Goal: Task Accomplishment & Management: Use online tool/utility

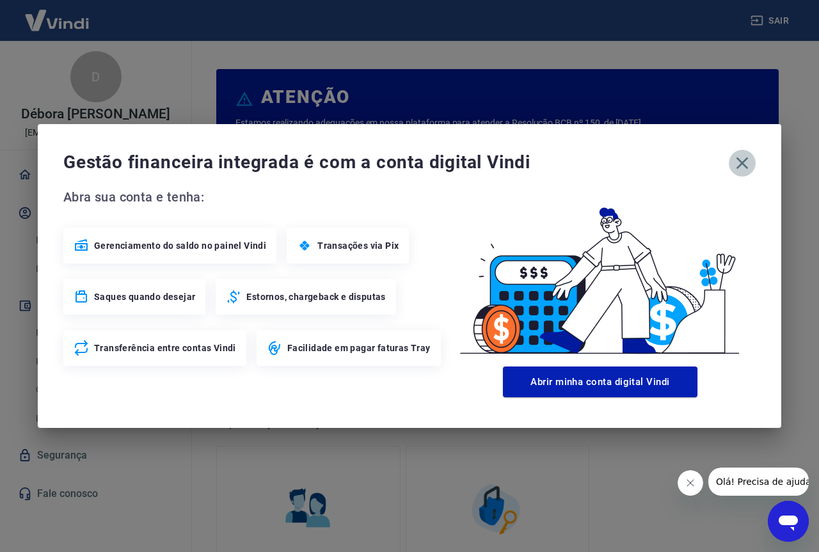
drag, startPoint x: 742, startPoint y: 169, endPoint x: 731, endPoint y: 169, distance: 10.9
click at [742, 168] on icon "button" at bounding box center [742, 163] width 20 height 20
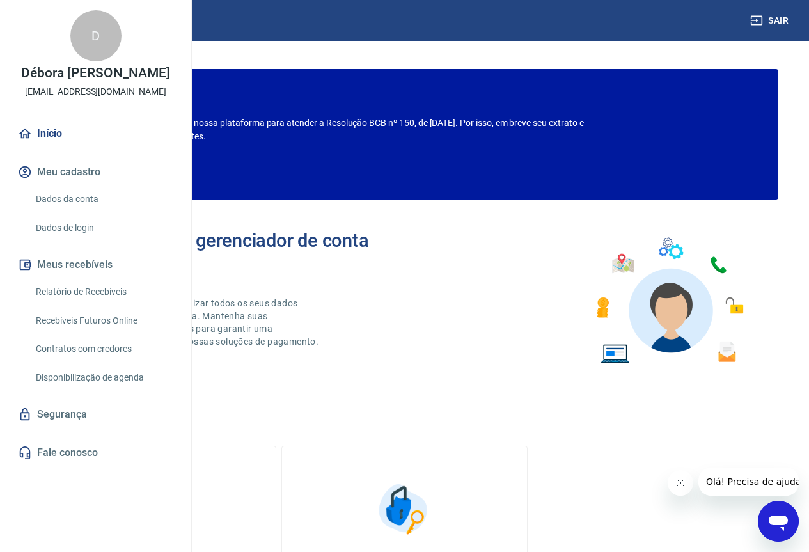
click at [70, 334] on link "Recebíveis Futuros Online" at bounding box center [103, 321] width 145 height 26
